Goal: Contribute content: Add original content to the website for others to see

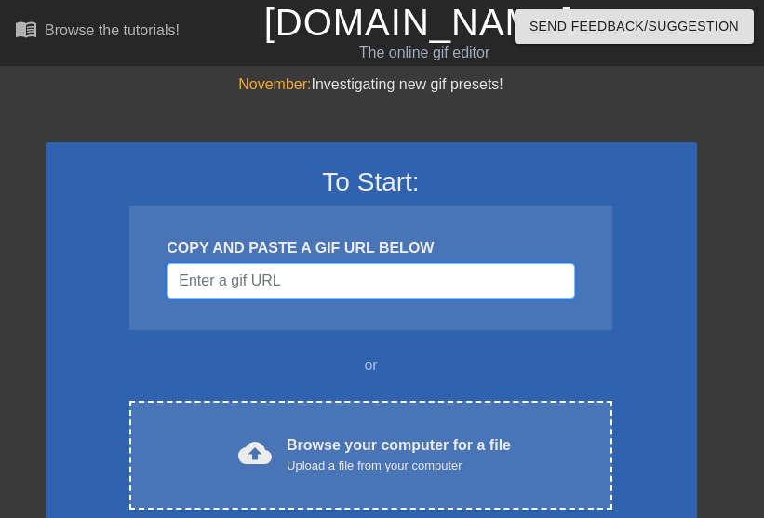
click at [330, 275] on input "Username" at bounding box center [371, 280] width 408 height 35
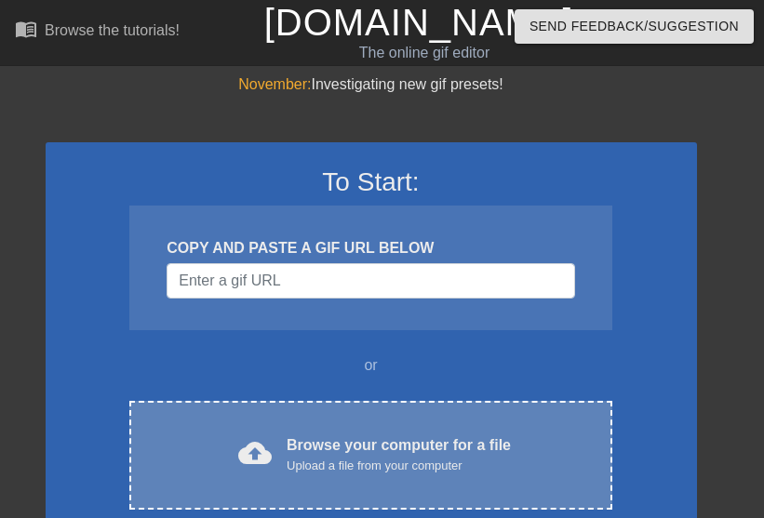
click at [346, 460] on div "Upload a file from your computer" at bounding box center [399, 466] width 224 height 19
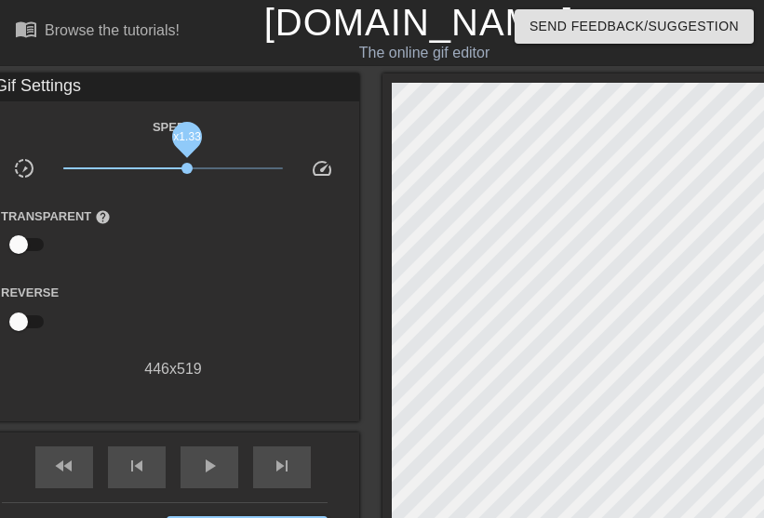
drag, startPoint x: 164, startPoint y: 163, endPoint x: 187, endPoint y: 166, distance: 23.4
click at [187, 166] on span "x1.33" at bounding box center [173, 168] width 221 height 22
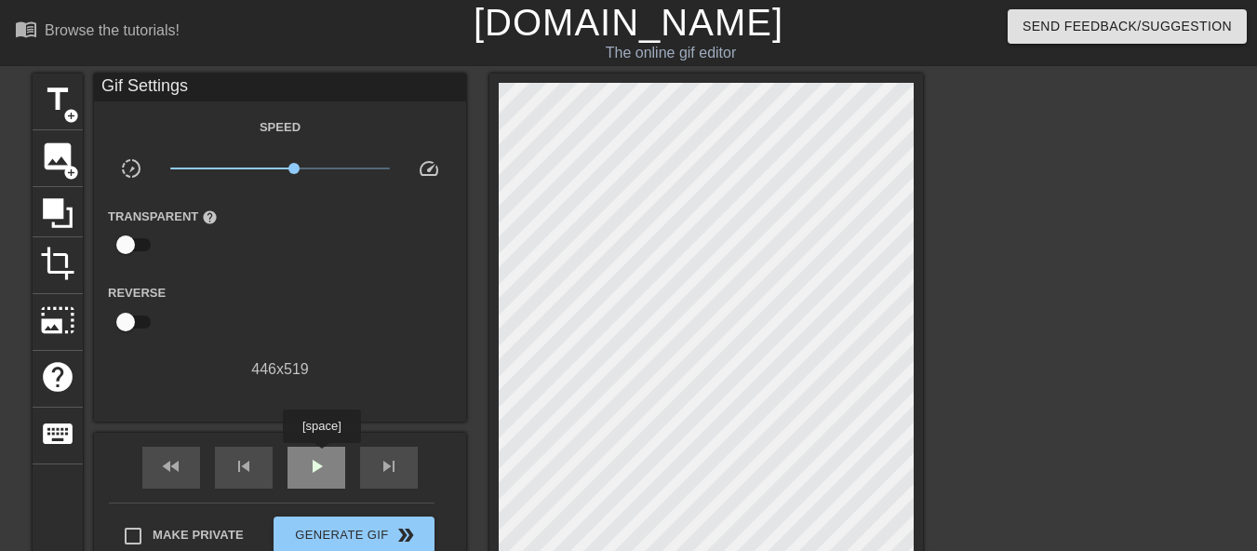
click at [319, 456] on span "play_arrow" at bounding box center [316, 466] width 22 height 22
click at [354, 161] on span "x1.33" at bounding box center [280, 168] width 221 height 22
click at [194, 165] on span "x4.68" at bounding box center [280, 168] width 221 height 22
click at [245, 174] on span "x0.479" at bounding box center [280, 168] width 221 height 22
click at [139, 240] on input "checkbox" at bounding box center [126, 244] width 106 height 35
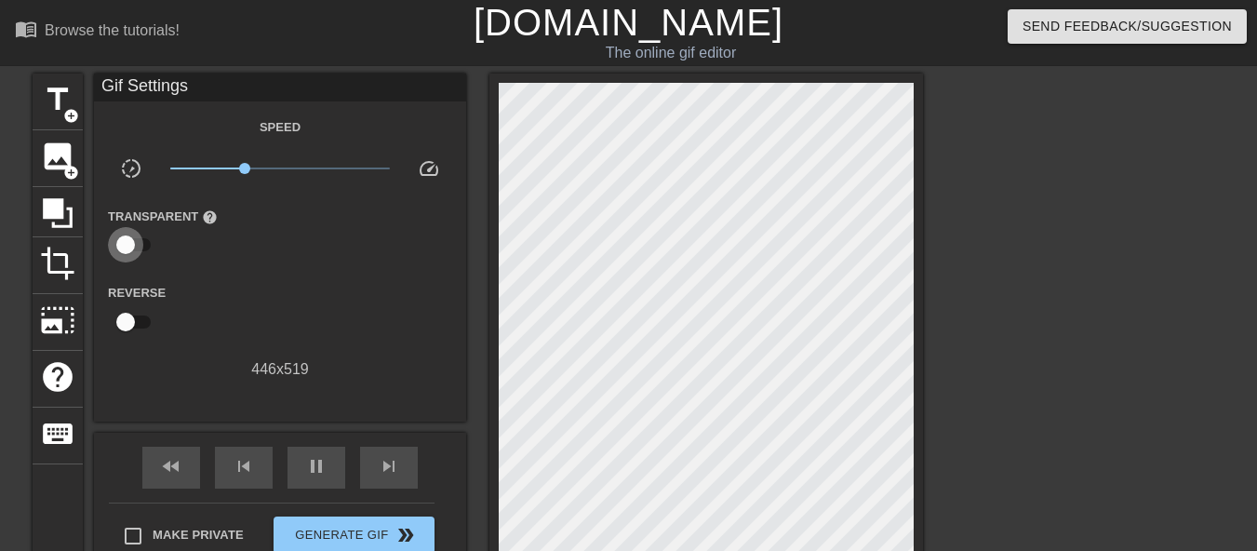
checkbox input "true"
click at [271, 253] on div at bounding box center [281, 245] width 37 height 37
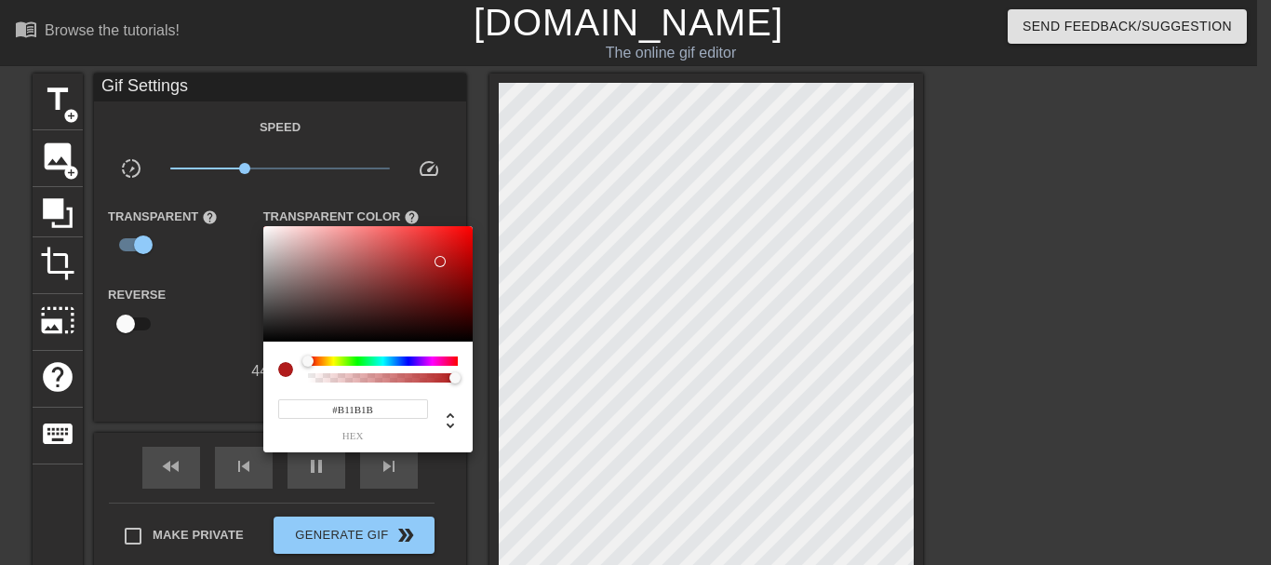
click at [440, 262] on div at bounding box center [367, 283] width 209 height 115
type input "#CE2A2A"
click at [430, 248] on div at bounding box center [367, 283] width 209 height 115
click at [430, 248] on div at bounding box center [429, 248] width 11 height 11
click at [191, 356] on div at bounding box center [635, 282] width 1271 height 565
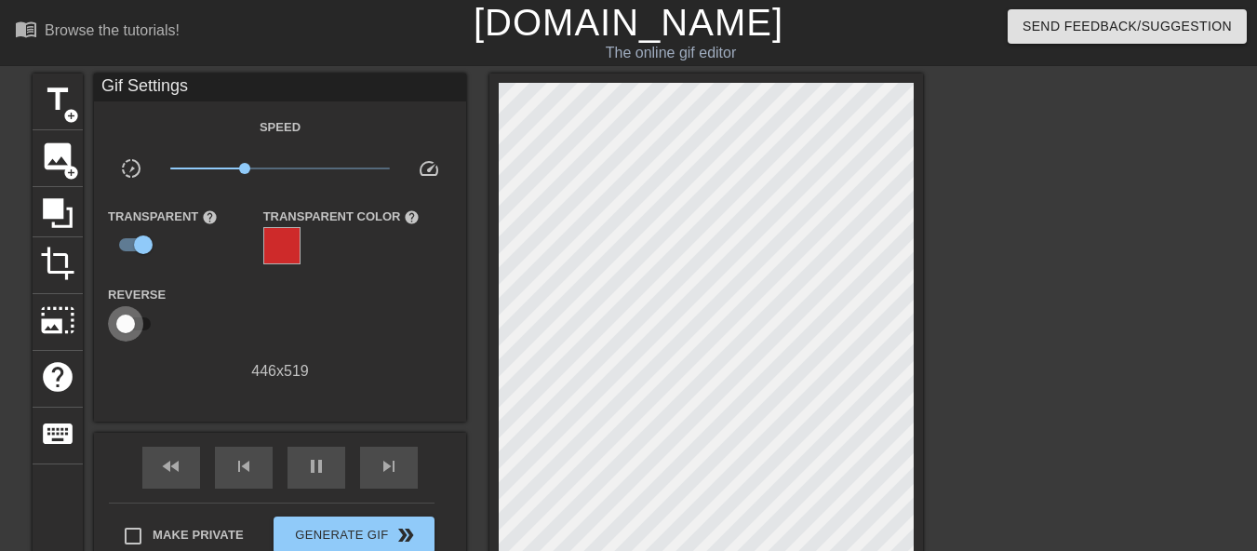
click at [139, 322] on input "checkbox" at bounding box center [126, 323] width 106 height 35
click at [119, 320] on input "checkbox" at bounding box center [143, 323] width 106 height 35
checkbox input "false"
click at [60, 154] on span "image" at bounding box center [57, 156] width 35 height 35
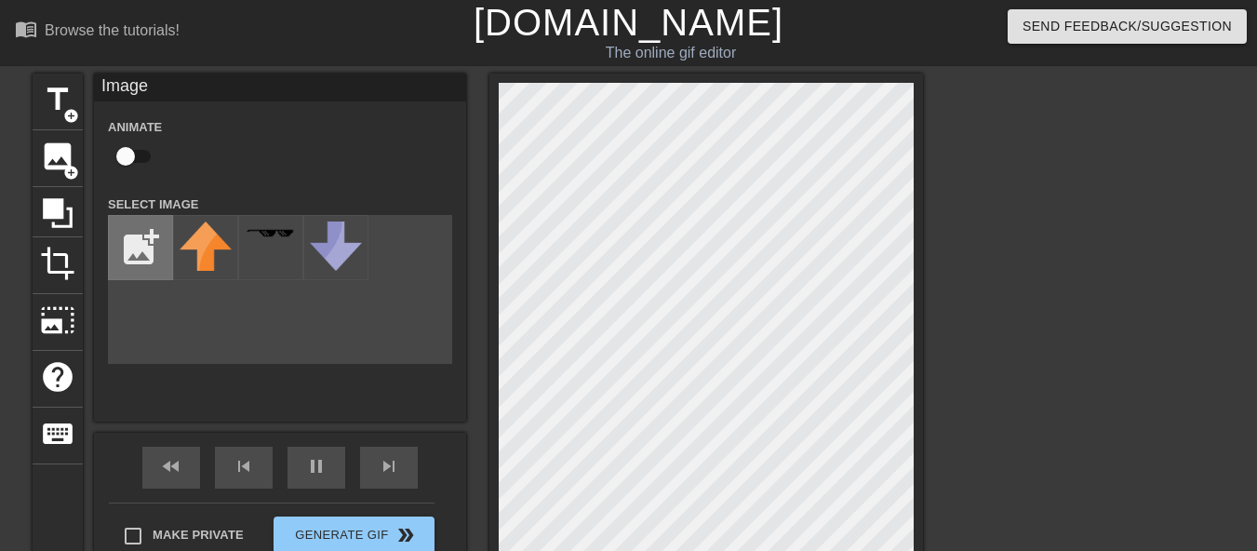
click at [126, 250] on input "file" at bounding box center [140, 247] width 63 height 63
type input "C:\fakepath\-.webp"
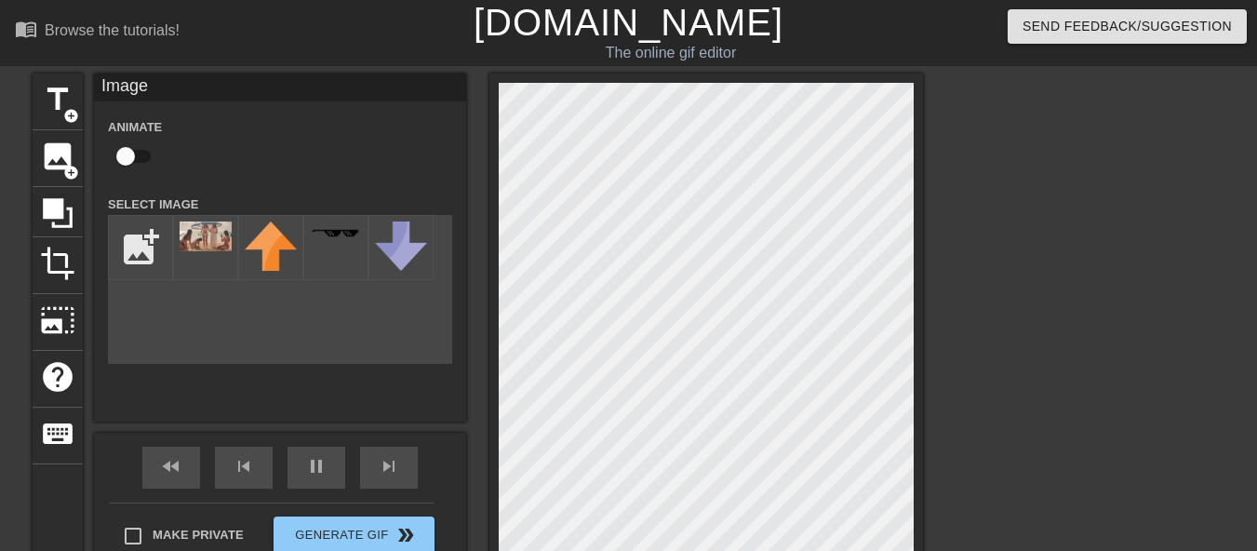
click at [225, 121] on div "title add_circle image add_circle crop photo_size_select_large help keyboard Im…" at bounding box center [478, 329] width 891 height 511
click at [208, 244] on img at bounding box center [206, 236] width 52 height 30
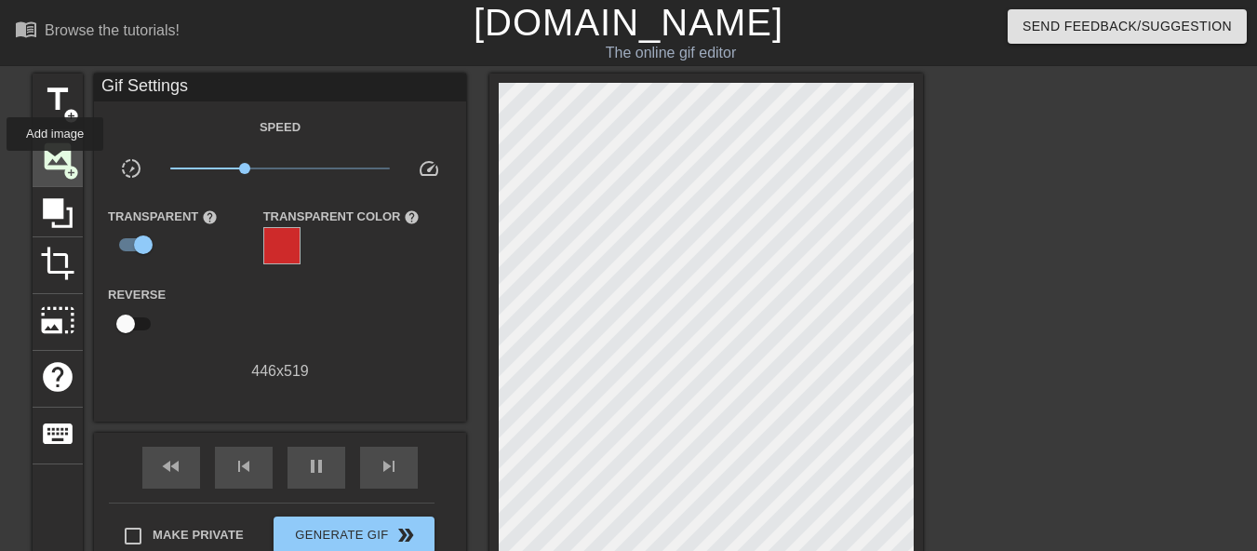
click at [55, 164] on span "image" at bounding box center [57, 156] width 35 height 35
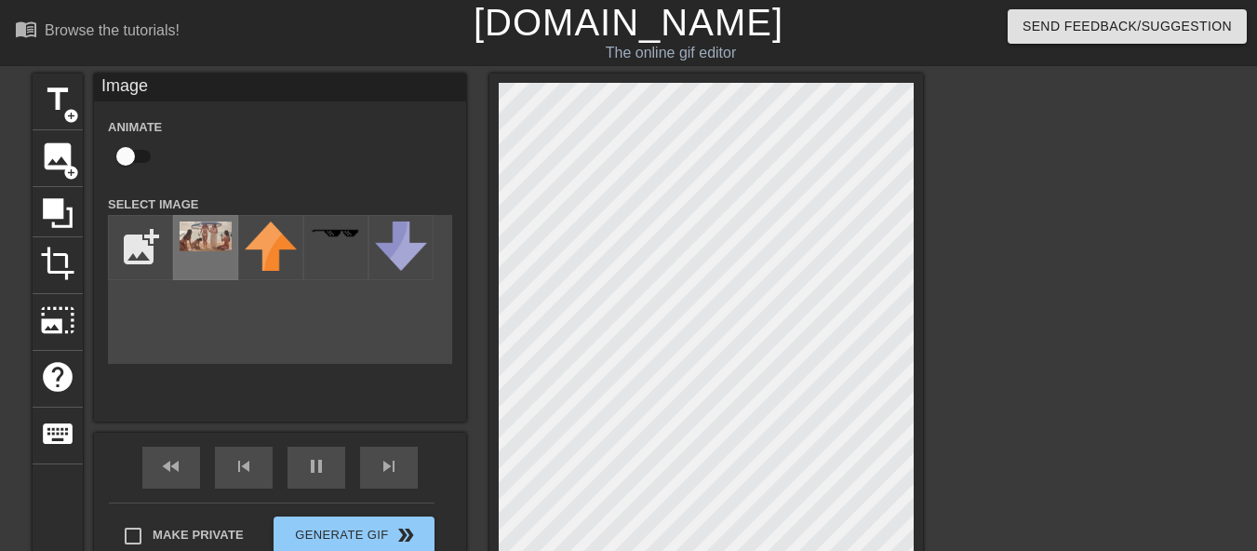
click at [192, 232] on img at bounding box center [206, 236] width 52 height 30
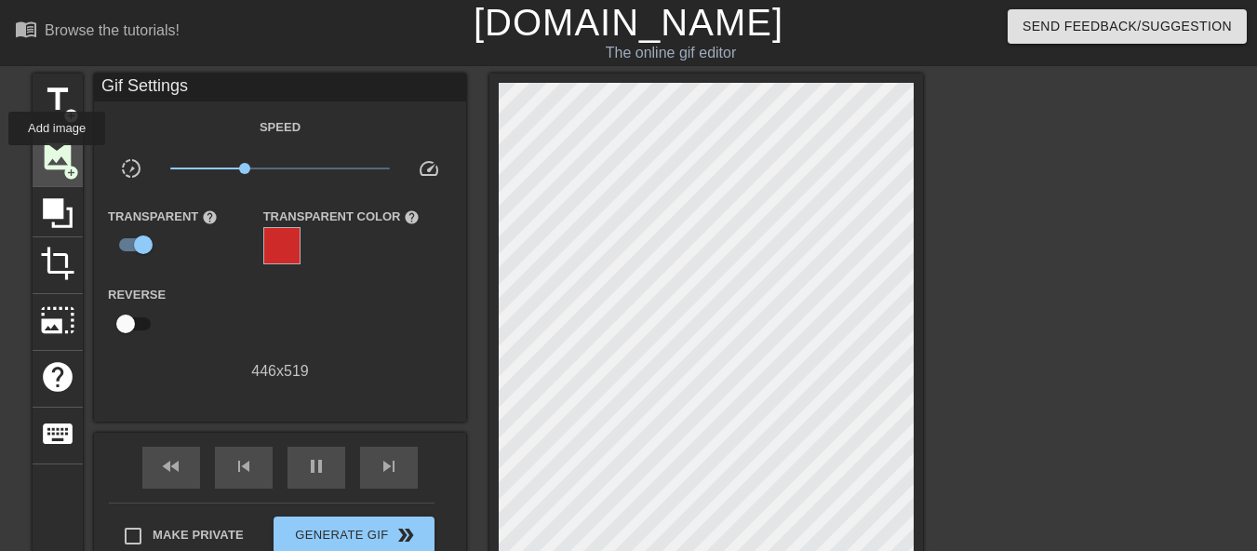
click at [57, 158] on span "image" at bounding box center [57, 156] width 35 height 35
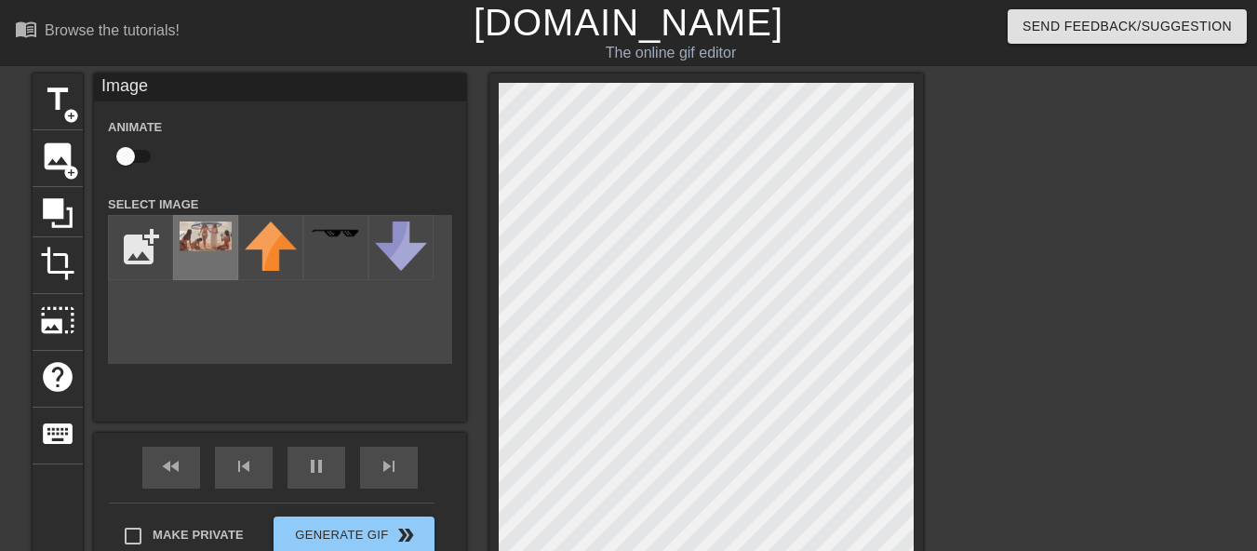
click at [194, 244] on img at bounding box center [206, 236] width 52 height 30
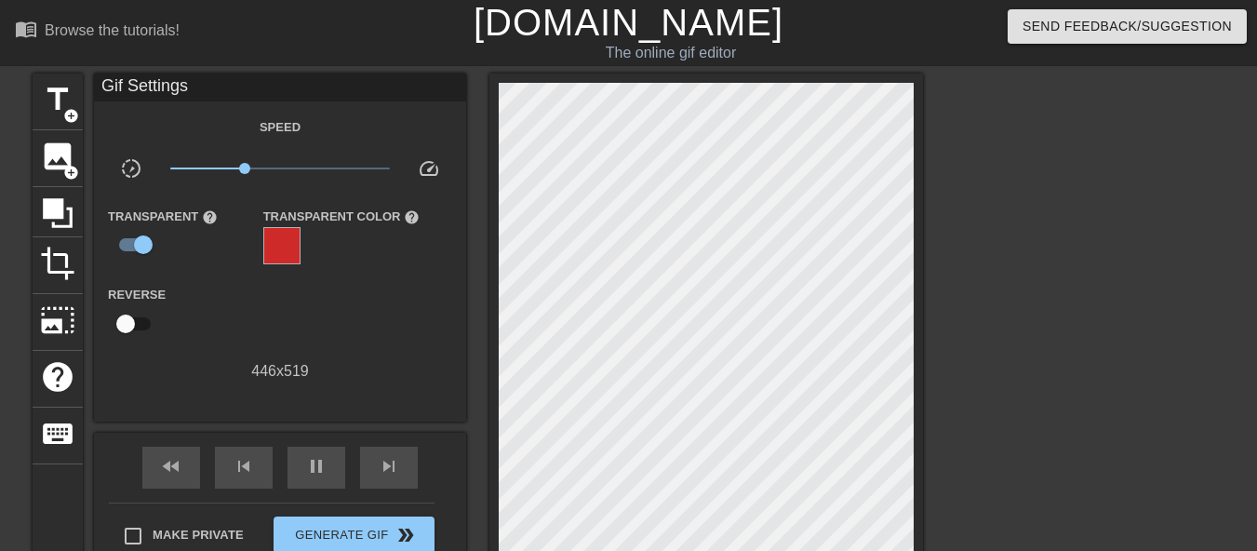
drag, startPoint x: 467, startPoint y: 289, endPoint x: 1025, endPoint y: 155, distance: 573.3
click at [763, 155] on div at bounding box center [1085, 353] width 279 height 558
